Goal: Task Accomplishment & Management: Use online tool/utility

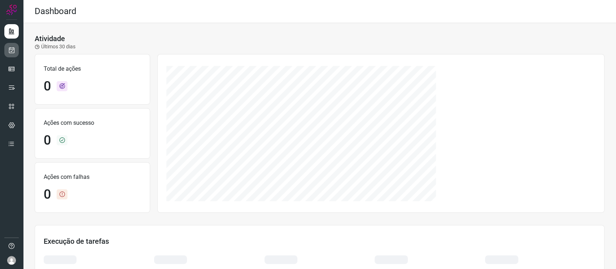
click at [13, 50] on icon at bounding box center [12, 50] width 8 height 7
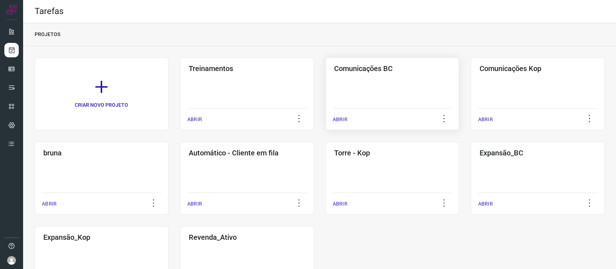
click at [385, 88] on div "Comunicações BC ABRIR" at bounding box center [393, 93] width 134 height 73
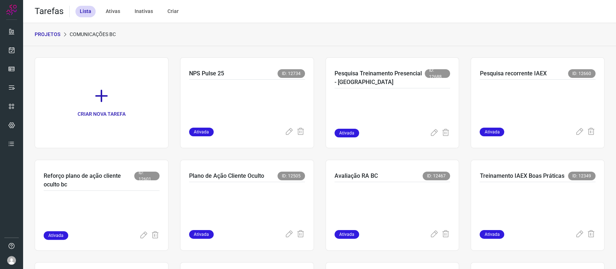
click at [58, 35] on p "PROJETOS" at bounding box center [48, 35] width 26 height 8
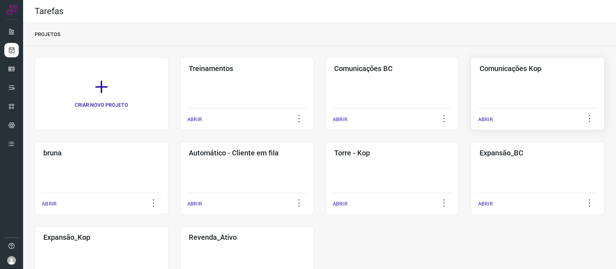
click at [462, 76] on div "Comunicações Kop ABRIR" at bounding box center [538, 93] width 134 height 73
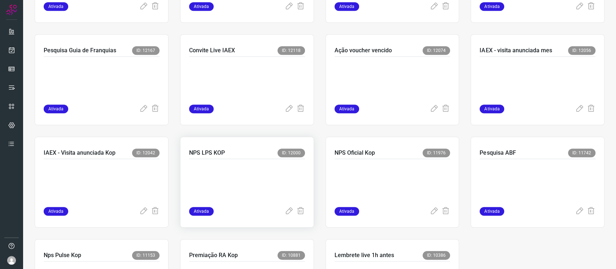
click at [246, 169] on p at bounding box center [243, 182] width 108 height 36
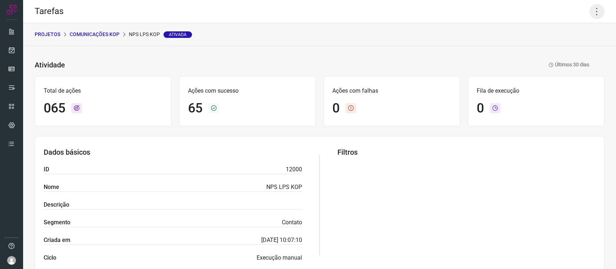
click at [462, 13] on icon at bounding box center [597, 11] width 15 height 15
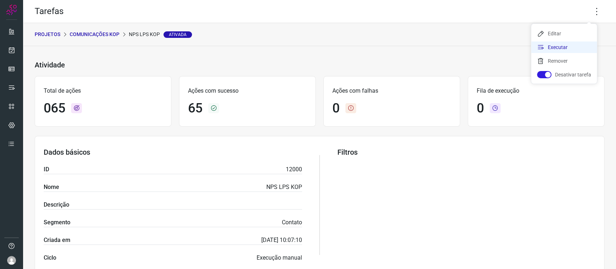
click at [462, 45] on icon at bounding box center [540, 47] width 7 height 7
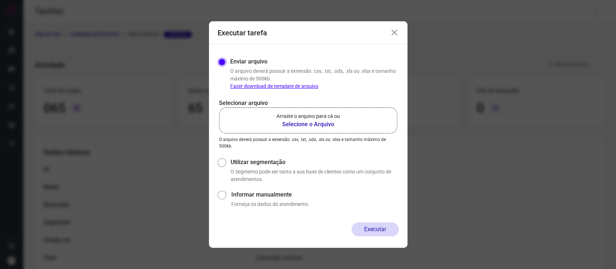
click at [318, 122] on b "Selecione o Arquivo" at bounding box center [309, 124] width 64 height 9
click at [0, 0] on input "Arraste o arquivo para cá ou Selecione o Arquivo" at bounding box center [0, 0] width 0 height 0
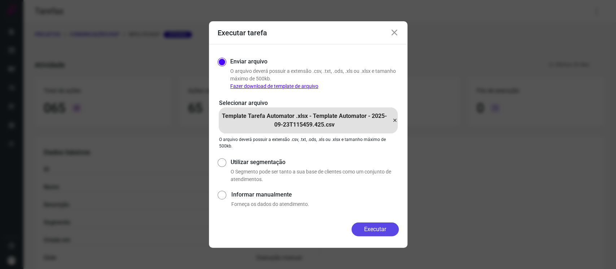
click at [373, 201] on button "Executar" at bounding box center [375, 230] width 47 height 14
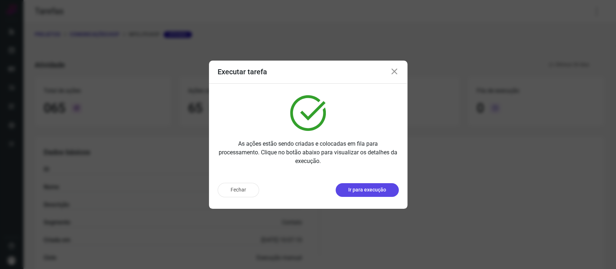
click at [368, 191] on p "Ir para execução" at bounding box center [367, 190] width 38 height 8
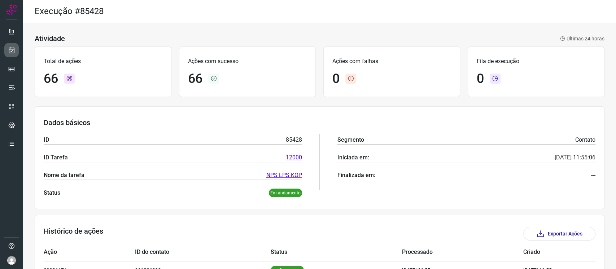
click at [6, 51] on link at bounding box center [11, 50] width 14 height 14
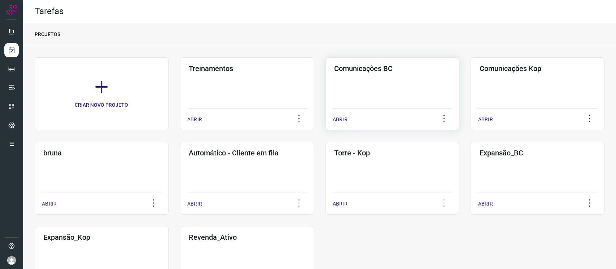
click at [352, 86] on div "Comunicações BC ABRIR" at bounding box center [393, 93] width 134 height 73
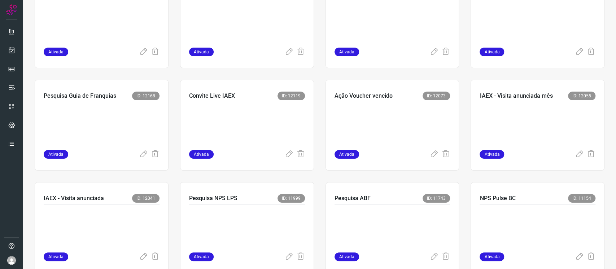
scroll to position [289, 0]
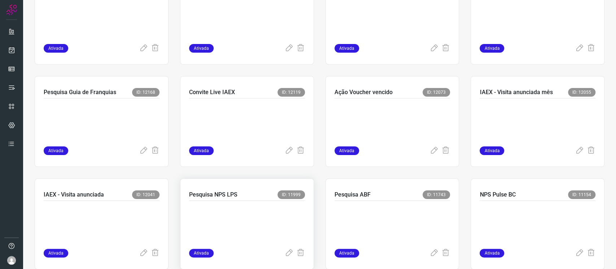
click at [261, 208] on p at bounding box center [243, 223] width 108 height 36
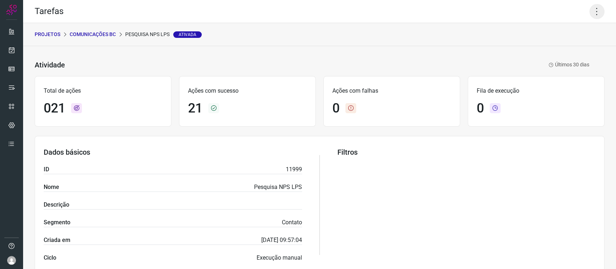
click at [590, 6] on icon at bounding box center [597, 11] width 15 height 15
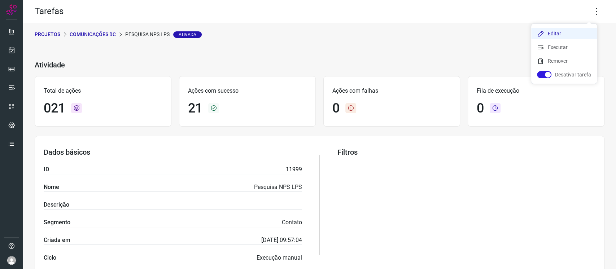
click at [554, 31] on li "Editar" at bounding box center [564, 34] width 66 height 12
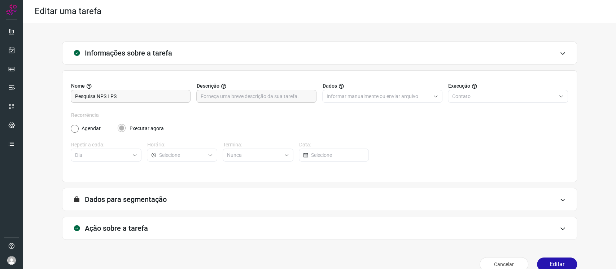
scroll to position [12, 0]
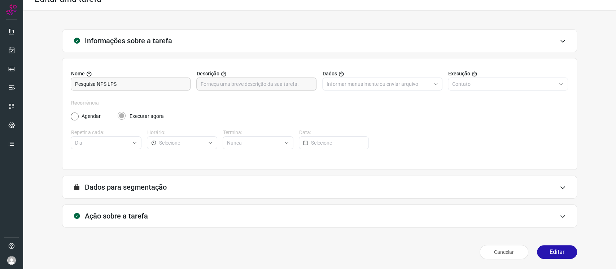
click at [177, 221] on div "Ação sobre a tarefa" at bounding box center [319, 216] width 515 height 23
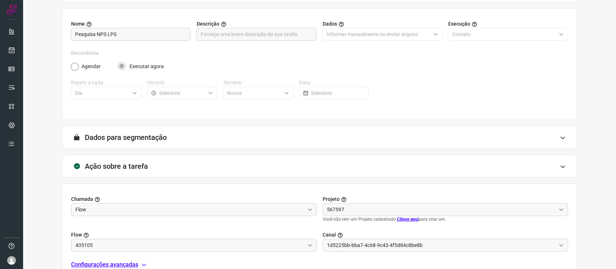
type input "Pesquisa NPS LPS - BC"
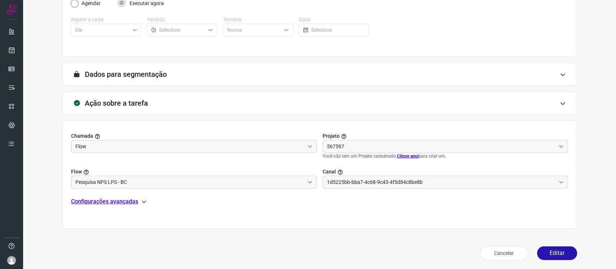
type input "Disparo comunicações - BC"
type input "CX Pesquisas e campanhas - Brasil Cacau"
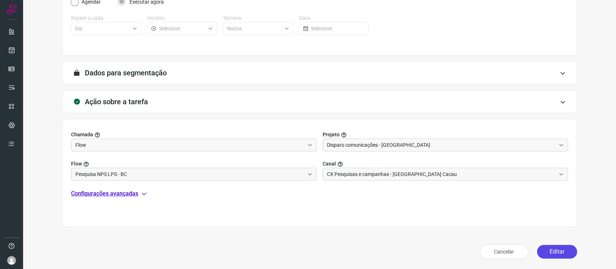
click at [555, 247] on button "Editar" at bounding box center [557, 252] width 40 height 14
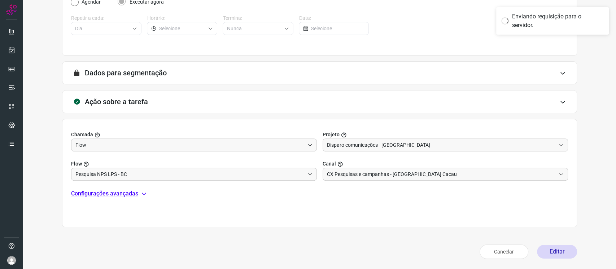
scroll to position [103, 0]
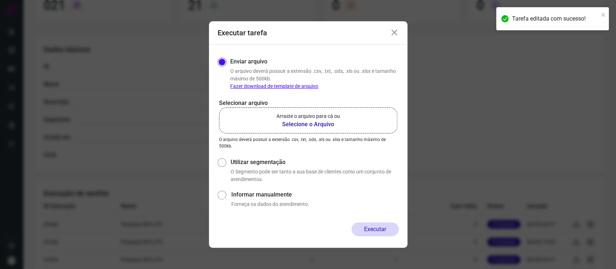
click at [315, 129] on label "Arraste o arquivo para cá ou Selecione o Arquivo" at bounding box center [308, 121] width 178 height 26
click at [0, 0] on input "Arraste o arquivo para cá ou Selecione o Arquivo" at bounding box center [0, 0] width 0 height 0
click at [270, 125] on label "Arraste o arquivo para cá ou Selecione o Arquivo" at bounding box center [308, 121] width 178 height 26
click at [0, 0] on input "Arraste o arquivo para cá ou Selecione o Arquivo" at bounding box center [0, 0] width 0 height 0
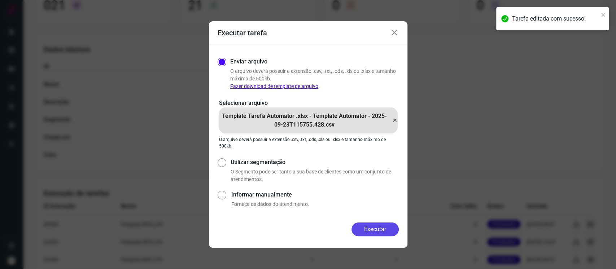
click at [358, 231] on button "Executar" at bounding box center [375, 230] width 47 height 14
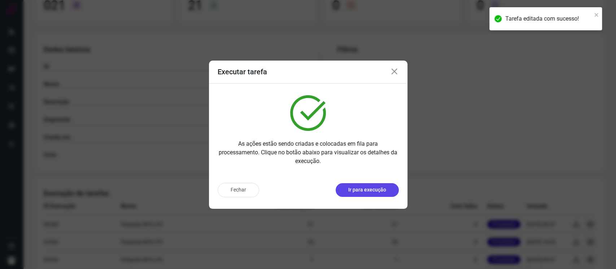
click at [372, 194] on button "Ir para execução" at bounding box center [367, 190] width 63 height 14
